Goal: Transaction & Acquisition: Purchase product/service

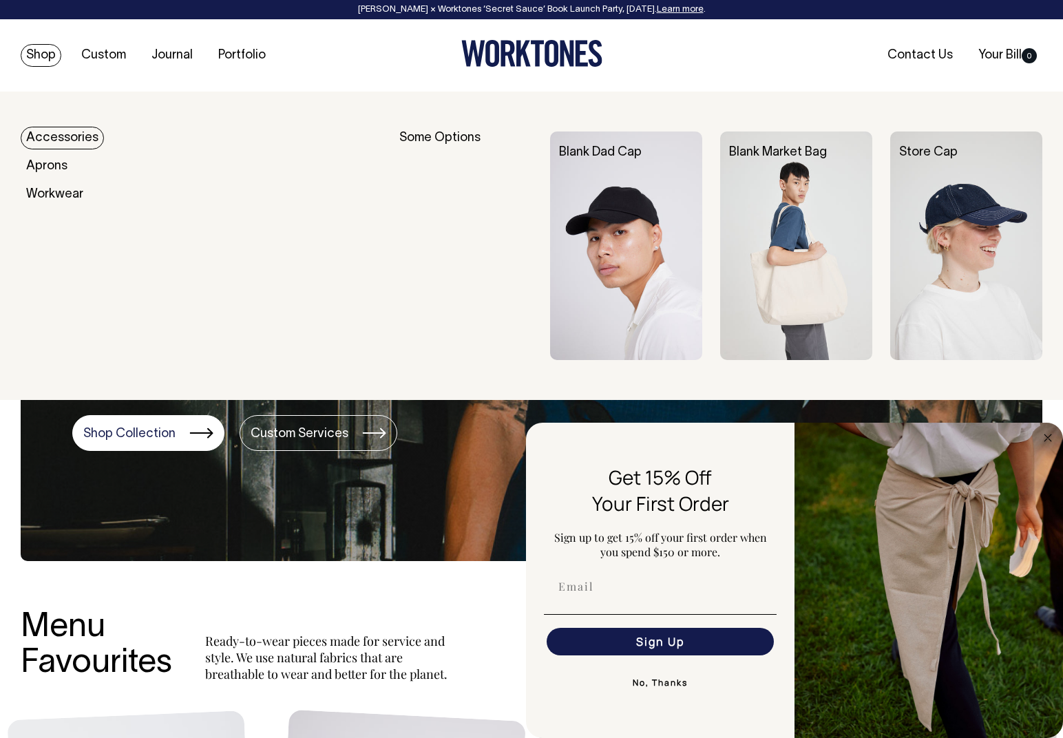
click at [41, 129] on link "Accessories" at bounding box center [62, 138] width 83 height 23
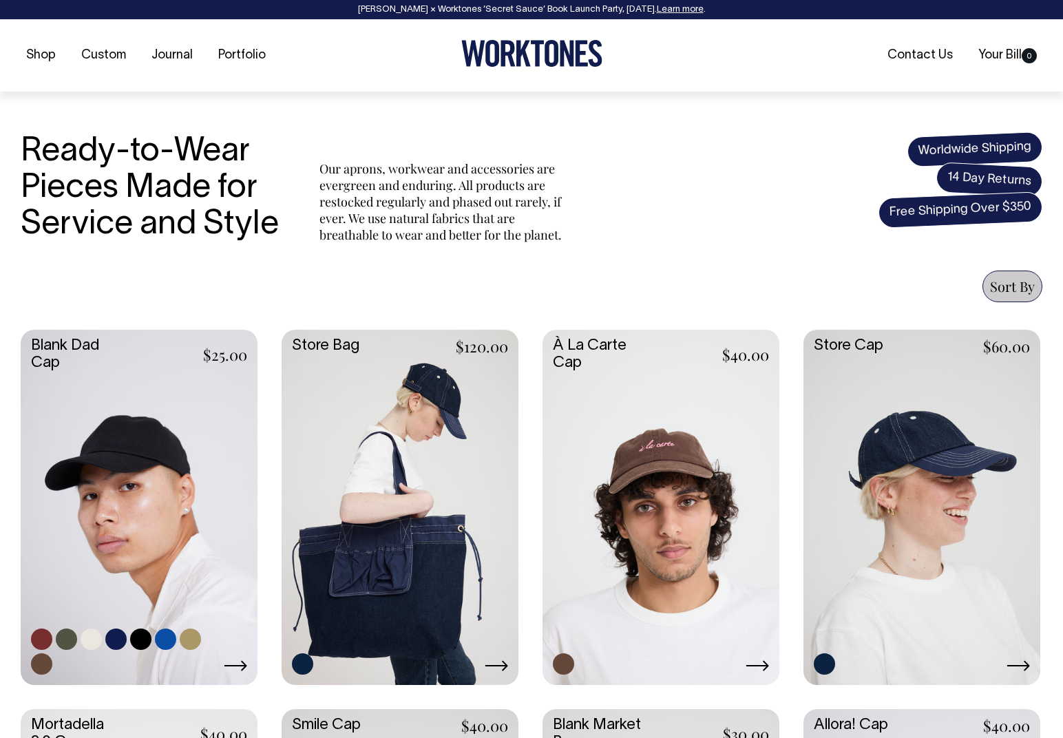
scroll to position [356, 0]
click at [203, 467] on link at bounding box center [139, 505] width 237 height 352
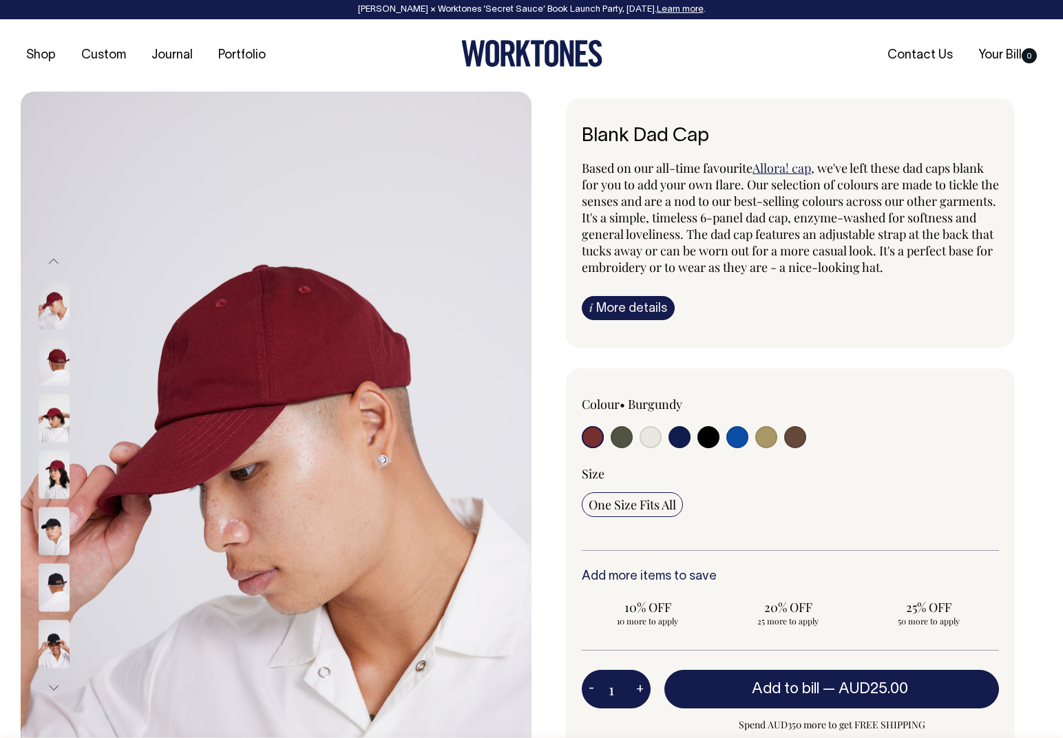
click at [734, 440] on input "radio" at bounding box center [737, 437] width 22 height 22
radio input "true"
select select "Worker Blue"
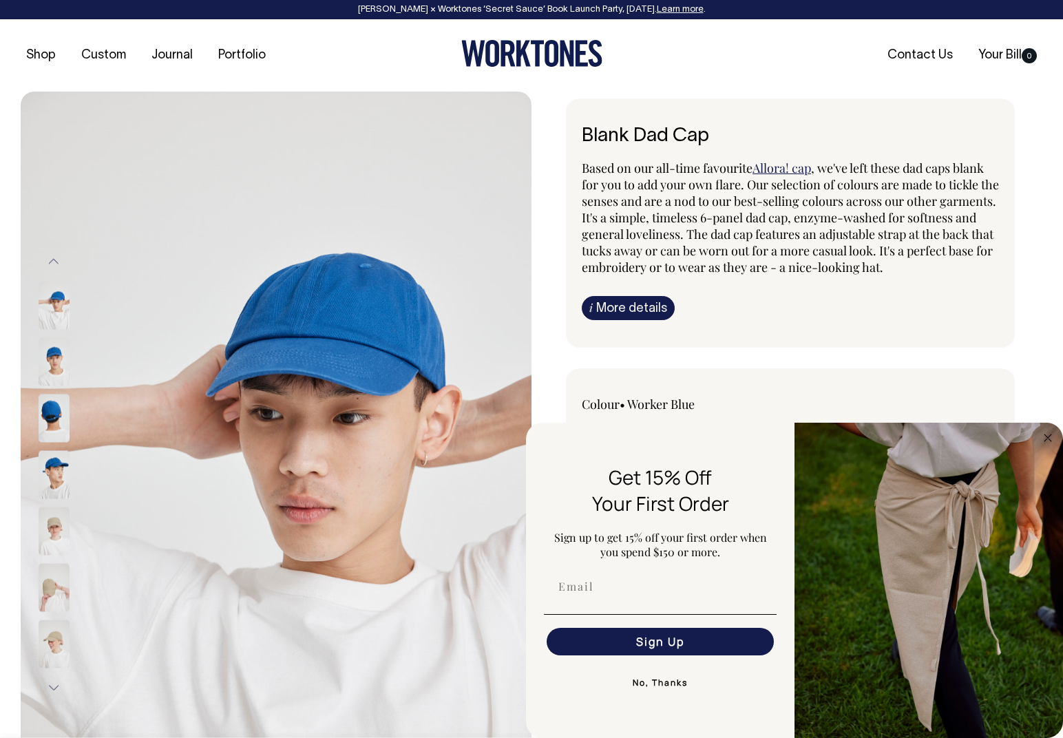
click at [53, 260] on button "Previous" at bounding box center [53, 261] width 21 height 31
click at [1048, 437] on icon "Close dialog" at bounding box center [1047, 437] width 7 height 7
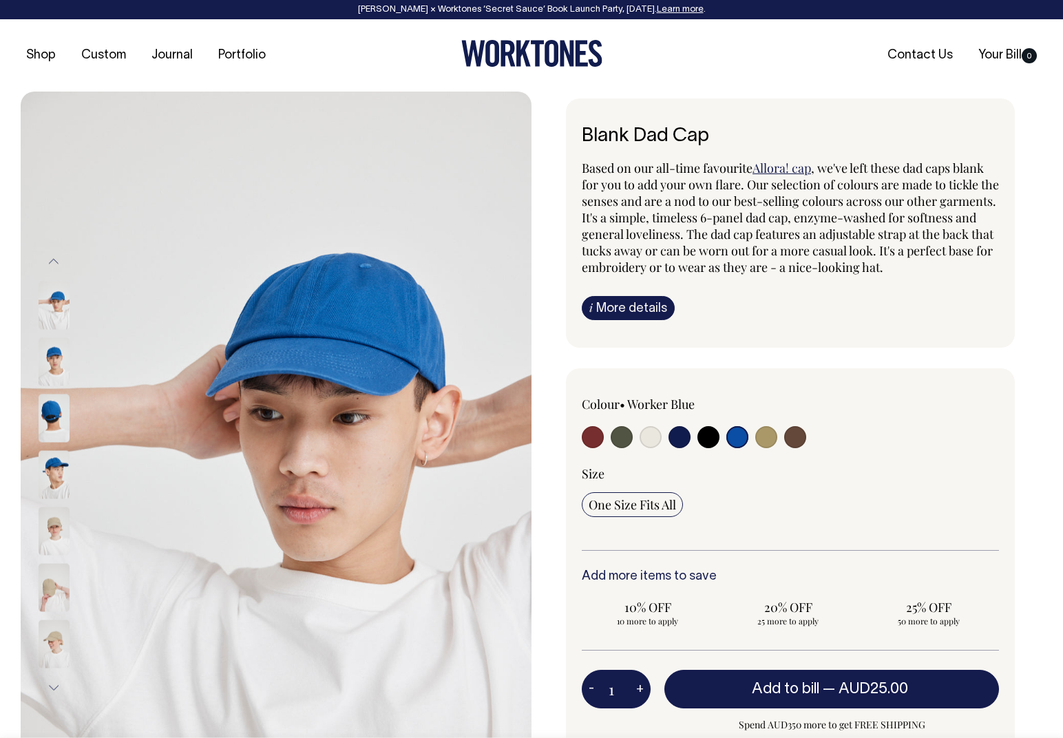
click at [765, 433] on input "radio" at bounding box center [766, 437] width 22 height 22
radio input "true"
select select "Washed Khaki"
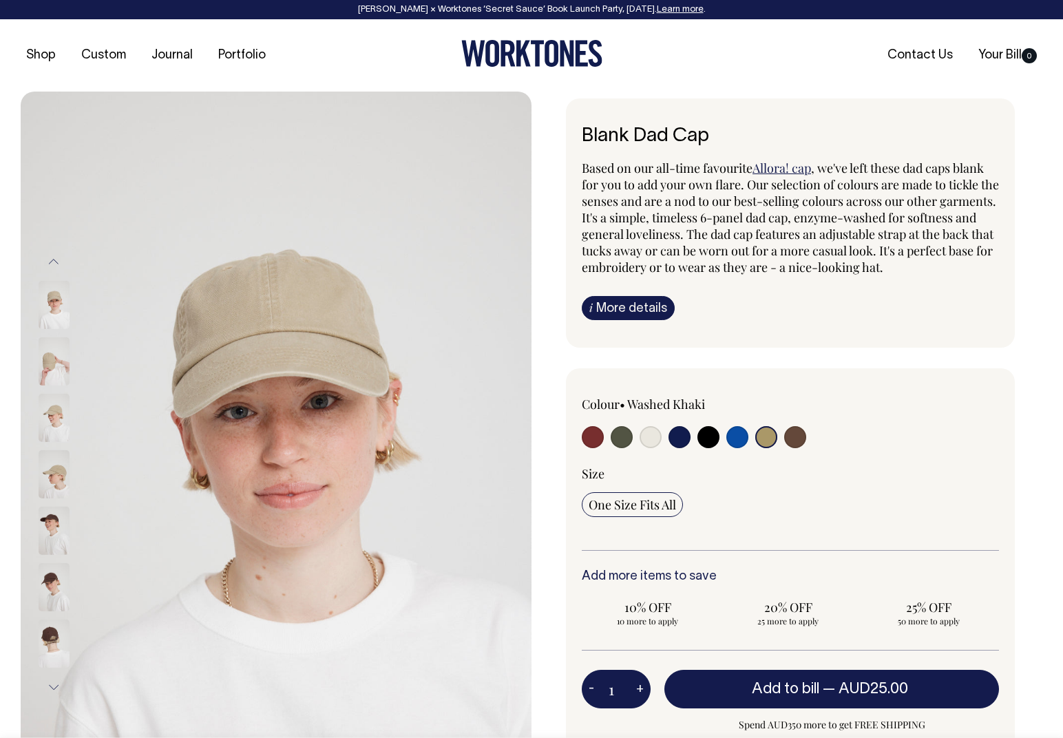
drag, startPoint x: 686, startPoint y: 434, endPoint x: 668, endPoint y: 436, distance: 17.3
click at [685, 434] on input "radio" at bounding box center [679, 437] width 22 height 22
radio input "true"
select select "Dark Navy"
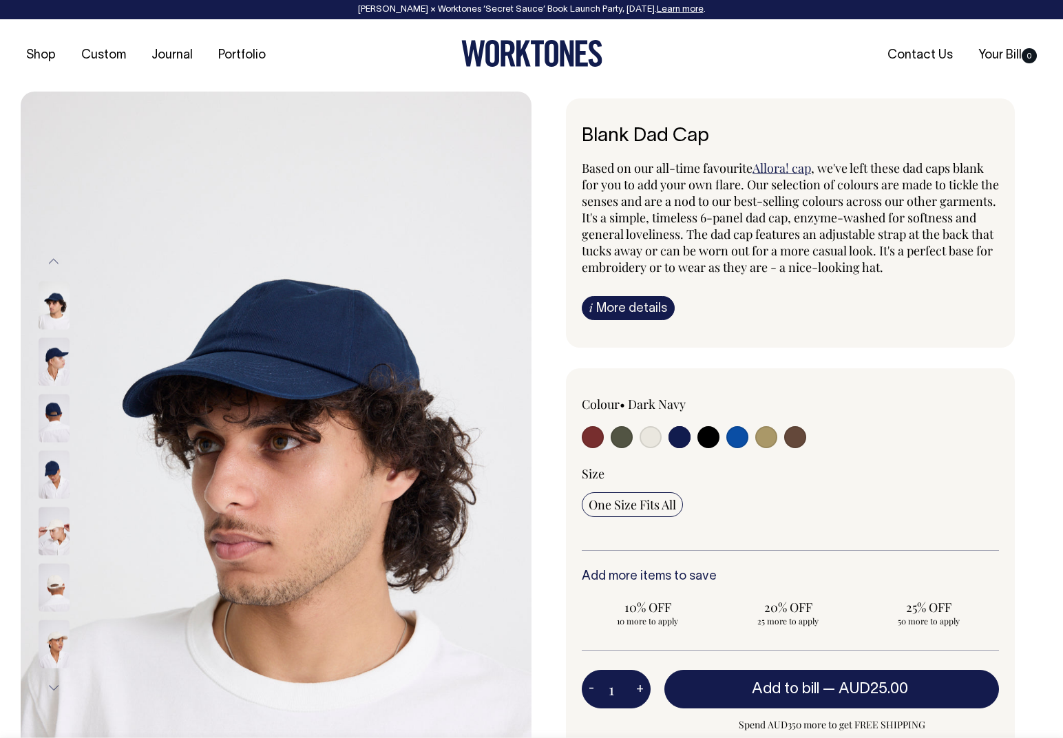
click at [622, 443] on input "radio" at bounding box center [622, 437] width 22 height 22
radio input "true"
select select "Olive"
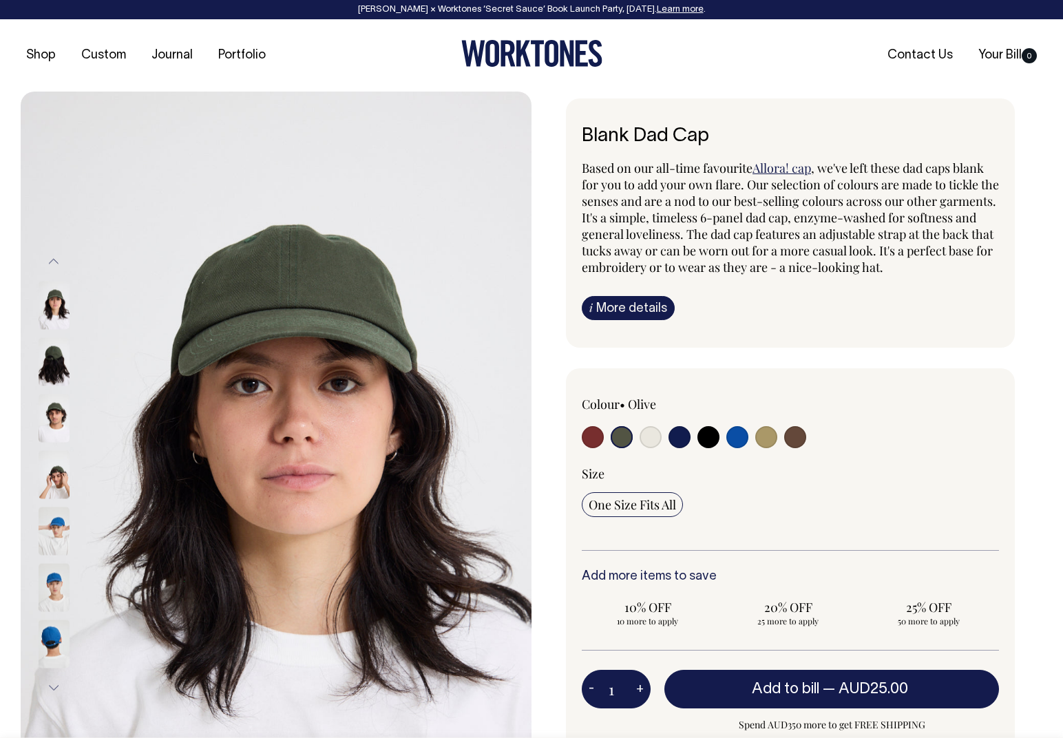
click at [587, 441] on input "radio" at bounding box center [593, 437] width 22 height 22
radio input "true"
select select "Burgundy"
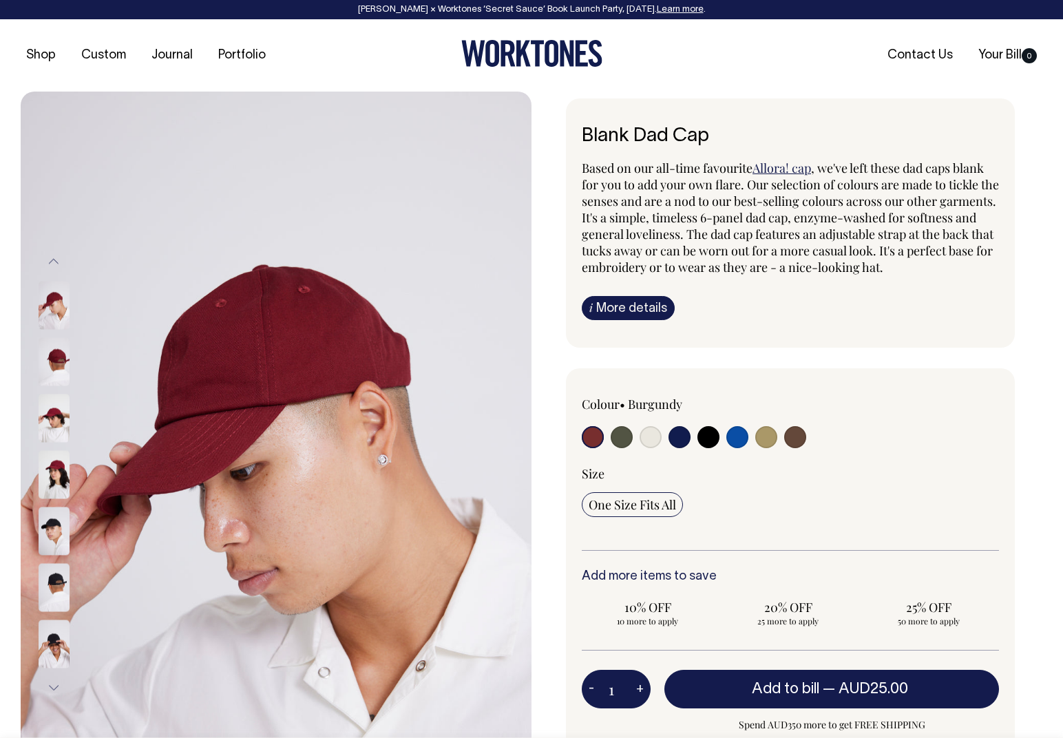
click at [799, 434] on input "radio" at bounding box center [795, 437] width 22 height 22
radio input "true"
select select "Espresso"
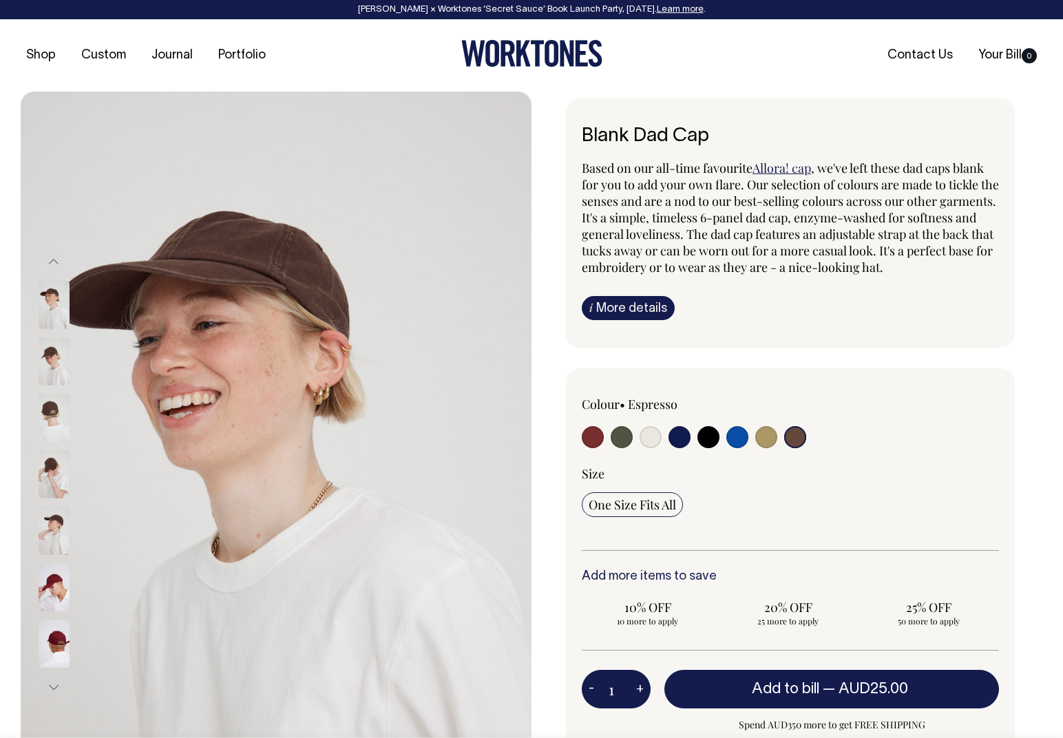
click at [63, 359] on img at bounding box center [54, 361] width 31 height 48
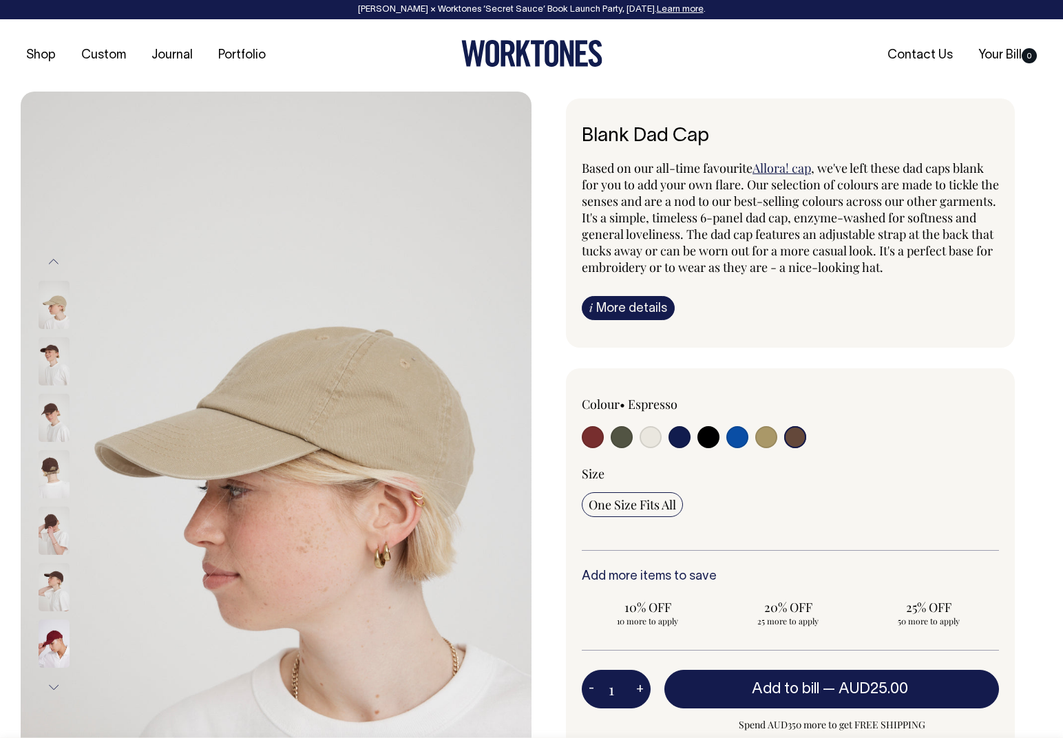
click at [50, 355] on img at bounding box center [54, 361] width 31 height 48
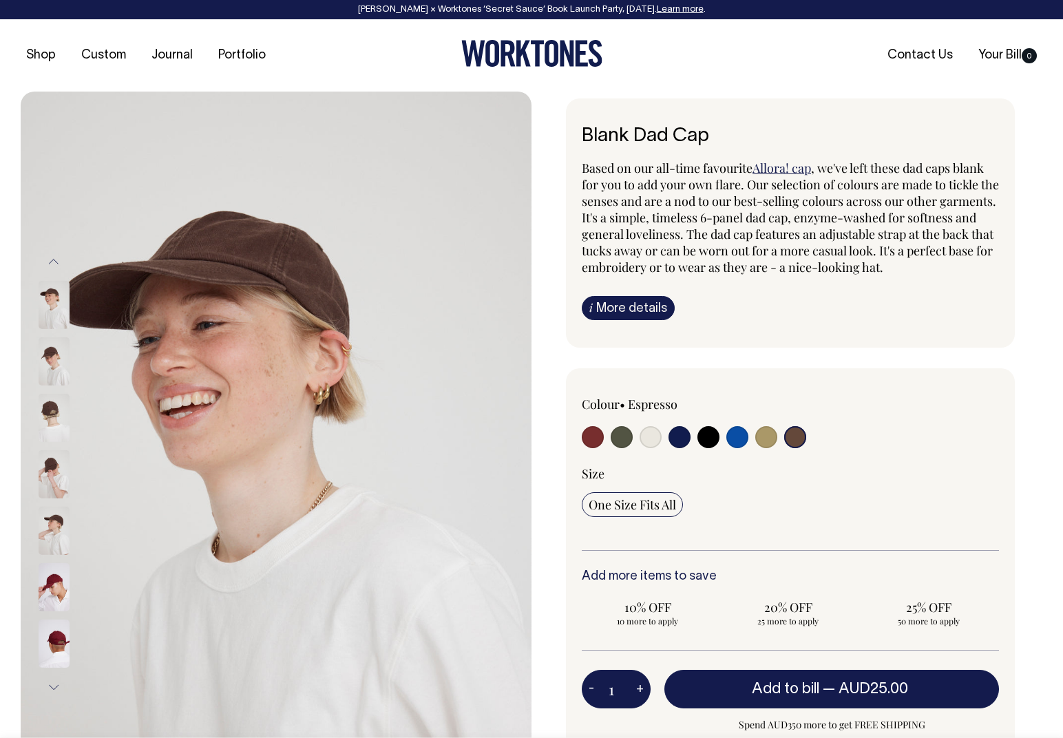
click at [43, 366] on img at bounding box center [54, 361] width 31 height 48
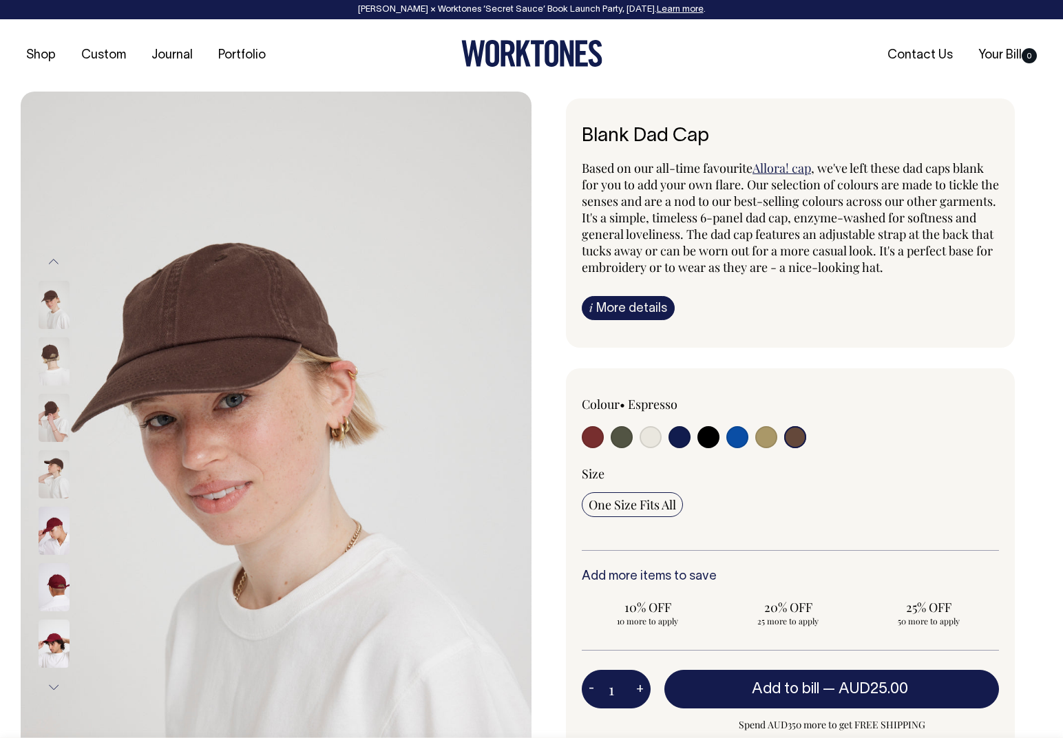
click at [48, 412] on img at bounding box center [54, 418] width 31 height 48
click at [48, 419] on img at bounding box center [54, 418] width 31 height 48
